Goal: Entertainment & Leisure: Consume media (video, audio)

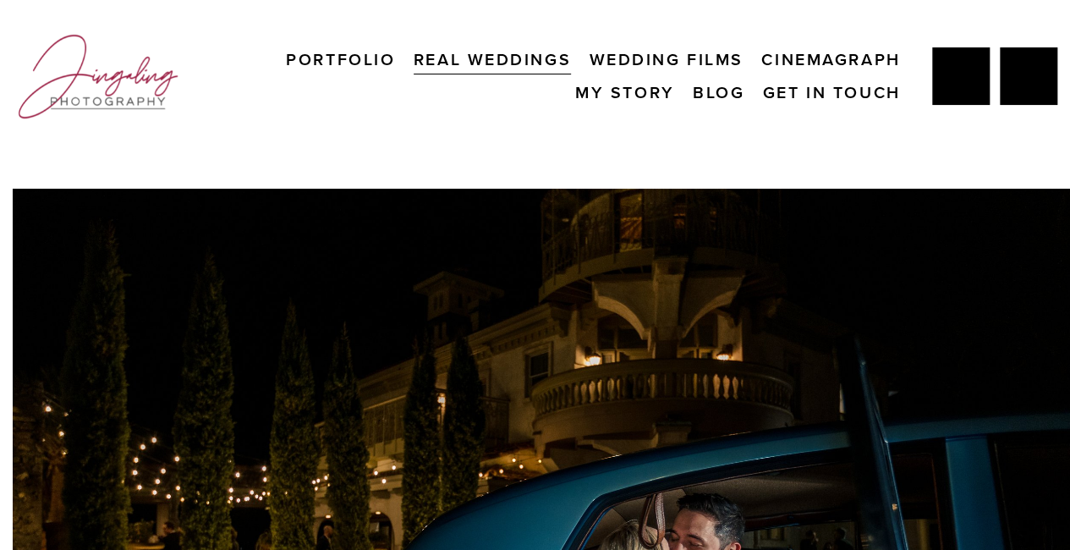
click at [634, 69] on link "Wedding Films" at bounding box center [666, 59] width 154 height 33
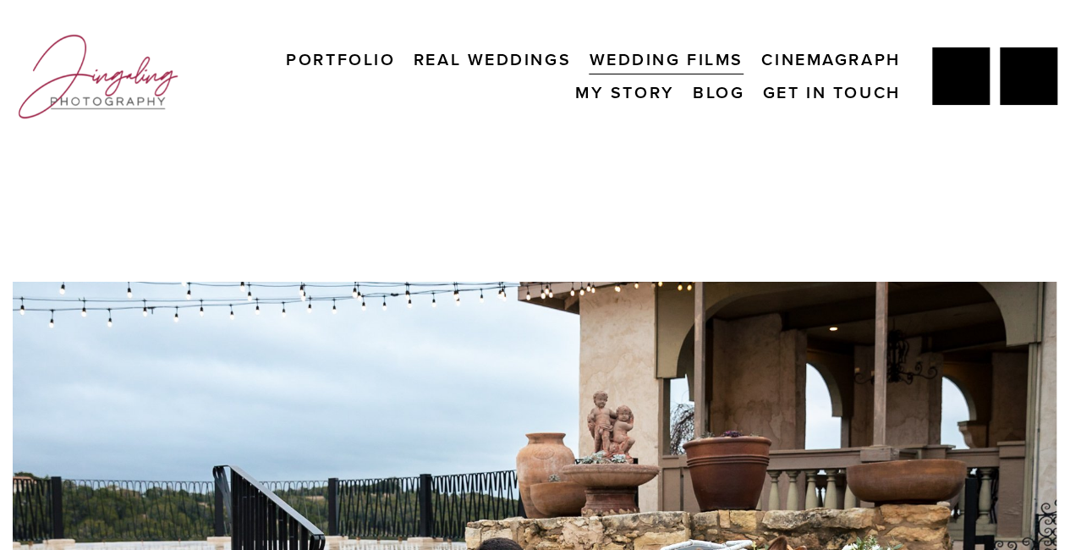
click at [799, 69] on link "Cinemagraph" at bounding box center [830, 59] width 139 height 33
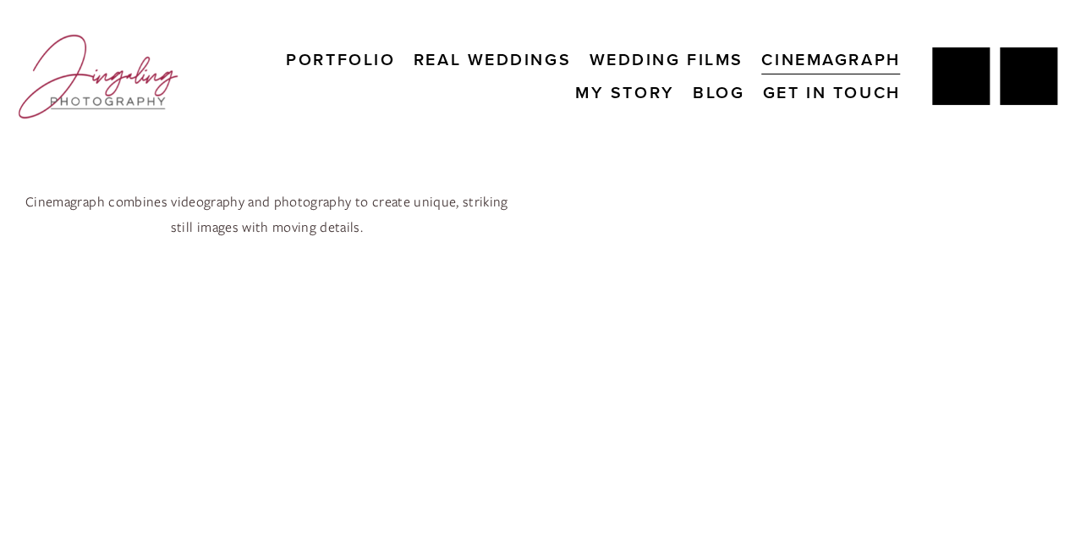
click at [678, 51] on link "Wedding Films" at bounding box center [666, 59] width 154 height 33
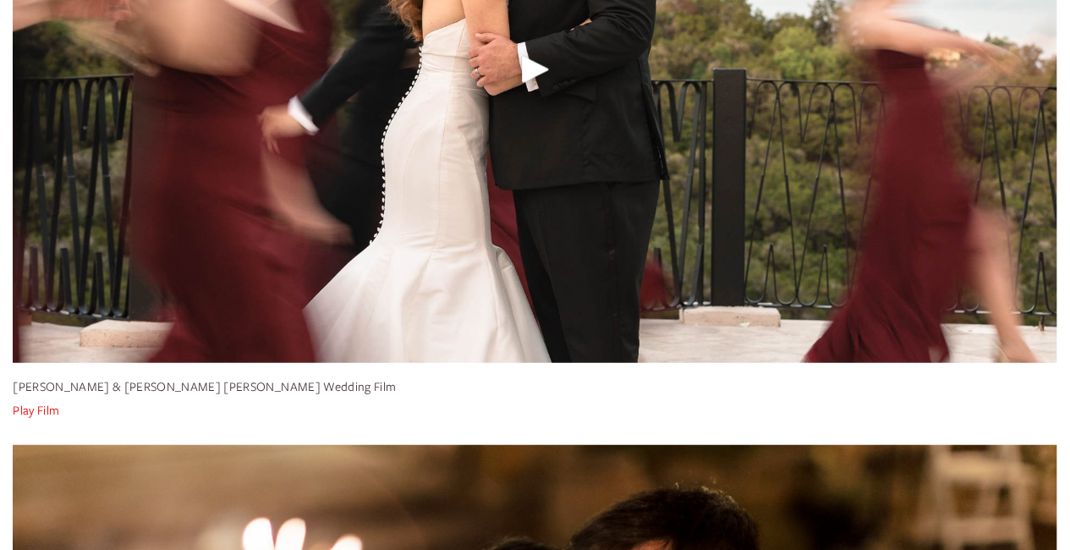
scroll to position [1840, 0]
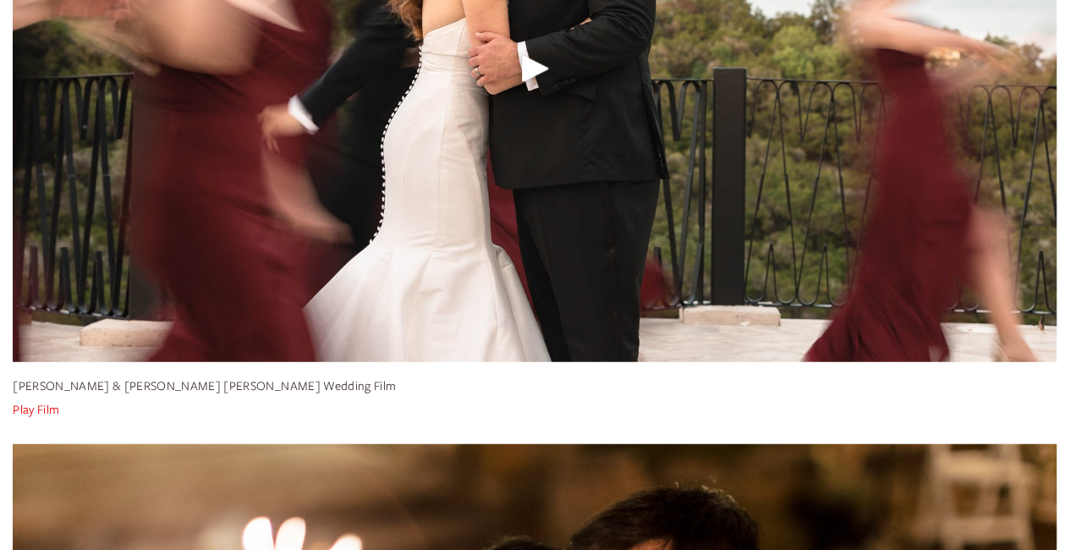
click at [42, 408] on link "Play Film" at bounding box center [36, 409] width 47 height 16
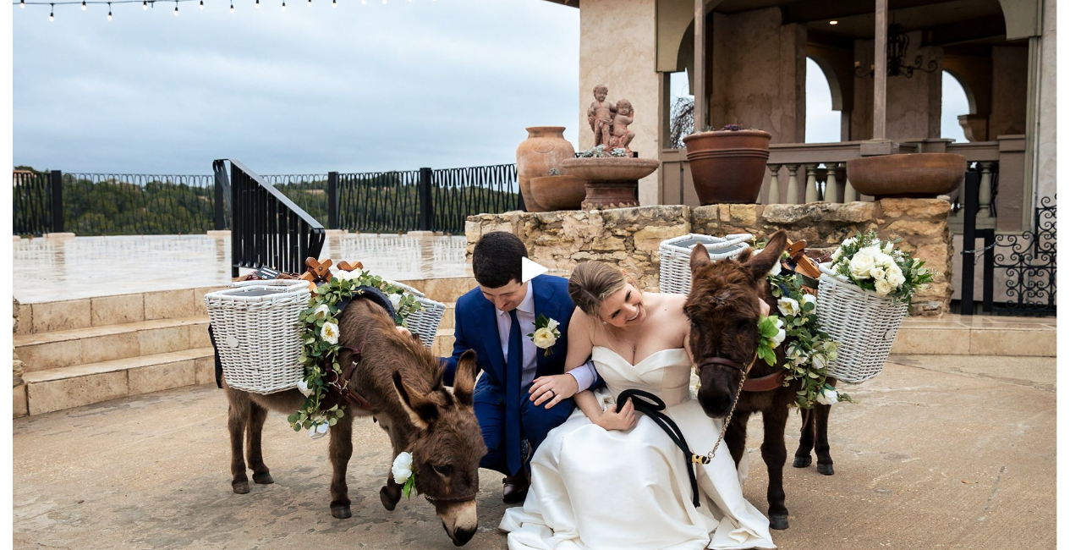
scroll to position [0, 0]
